Goal: Communication & Community: Answer question/provide support

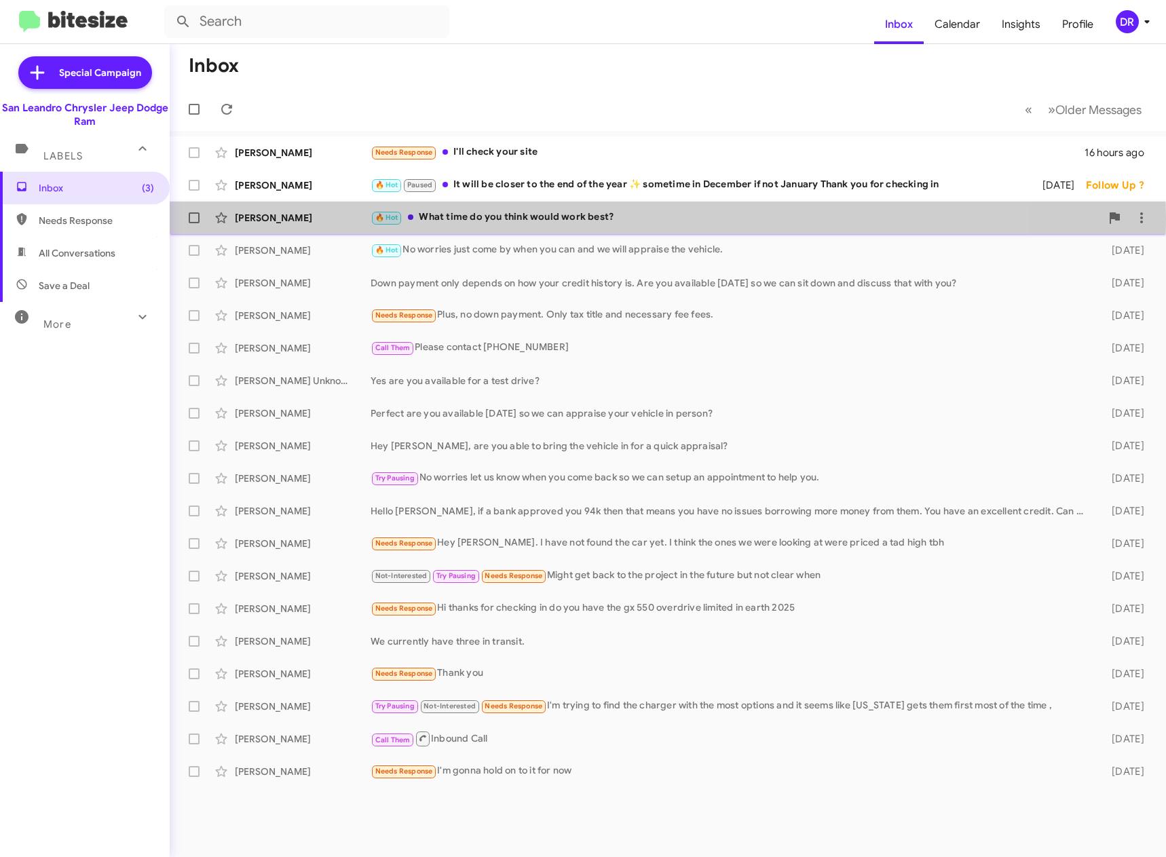
click at [580, 219] on div "🔥 Hot What time do you think would work best?" at bounding box center [736, 218] width 730 height 16
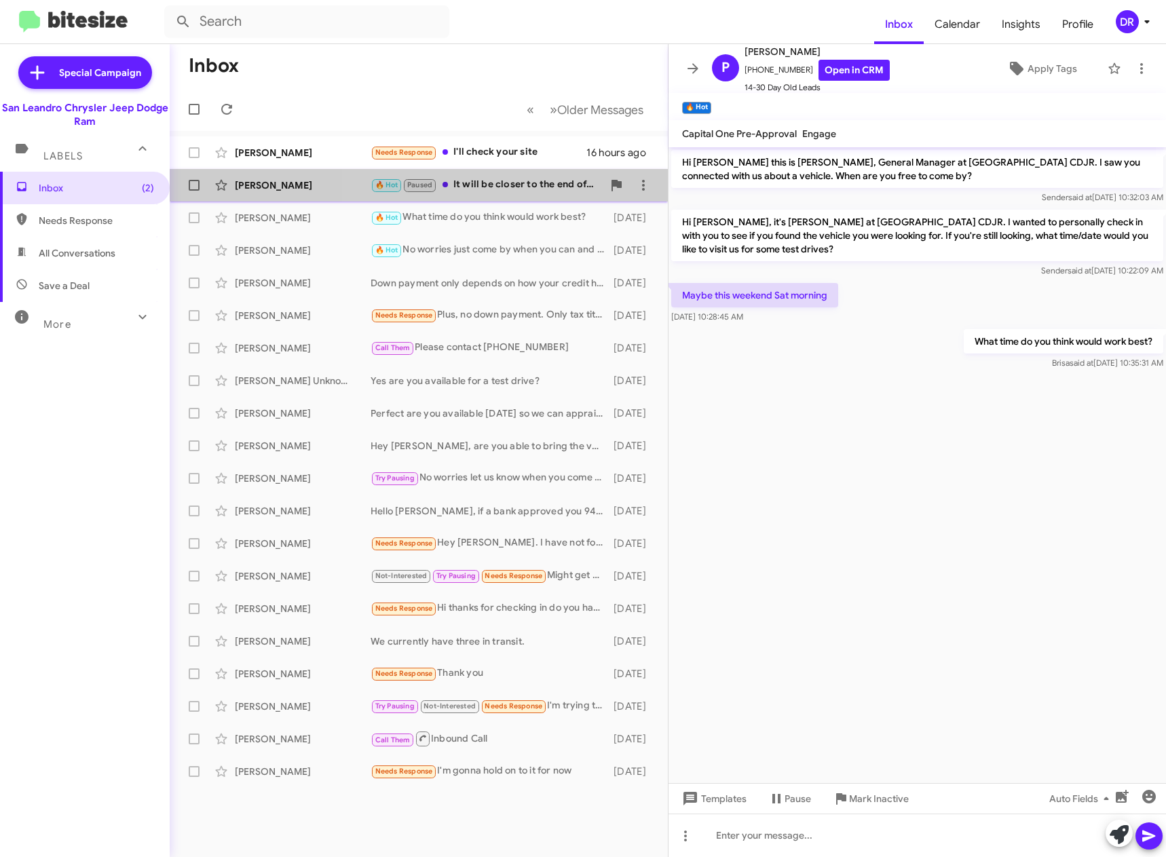
click at [463, 189] on div "🔥 Hot Paused It will be closer to the end of the year ✨️ sometime in December i…" at bounding box center [487, 185] width 232 height 16
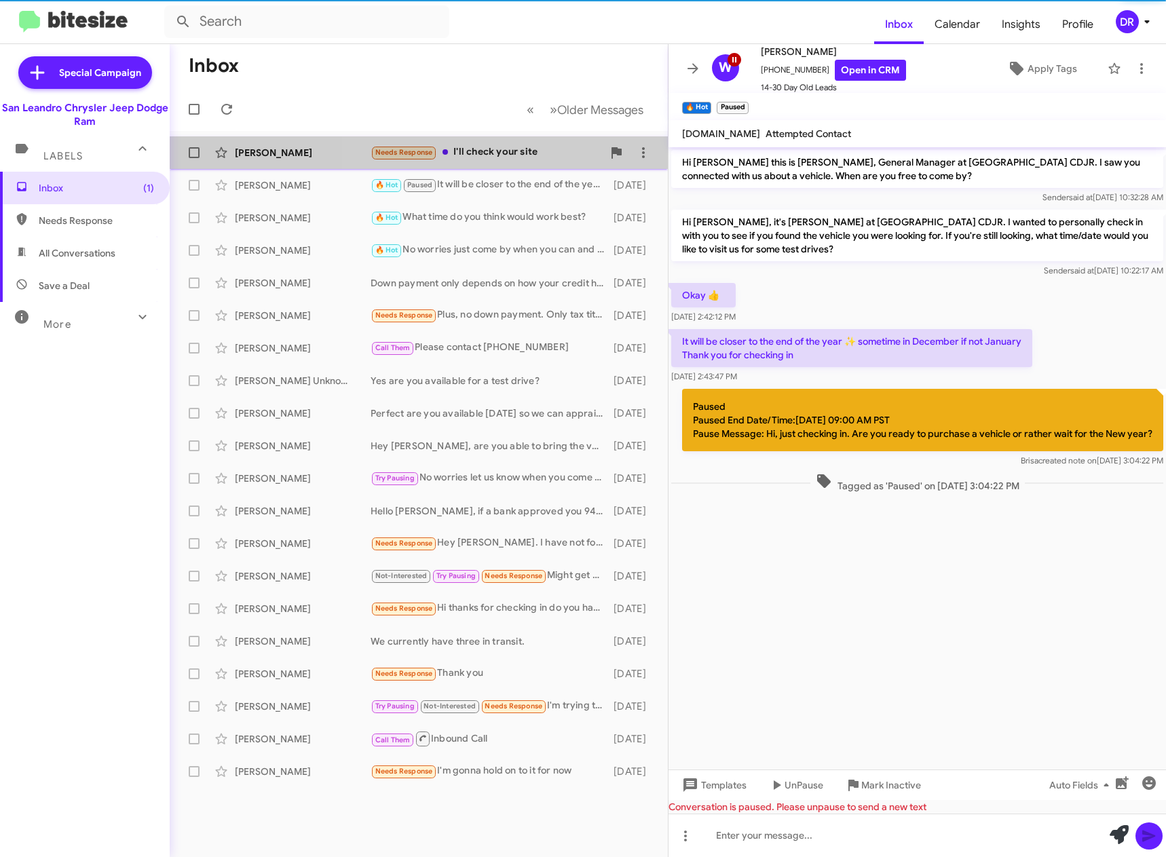
click at [476, 154] on div "Needs Response I'll check your site" at bounding box center [487, 153] width 232 height 16
